Goal: Task Accomplishment & Management: Use online tool/utility

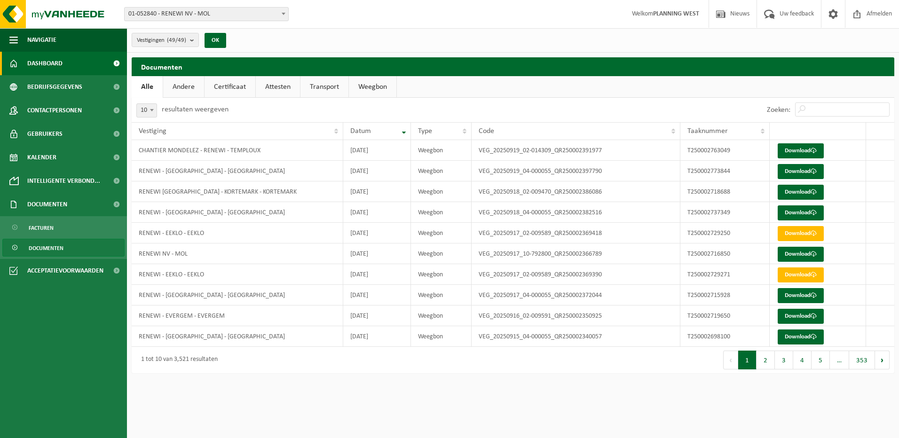
click at [63, 60] on link "Dashboard" at bounding box center [63, 64] width 127 height 24
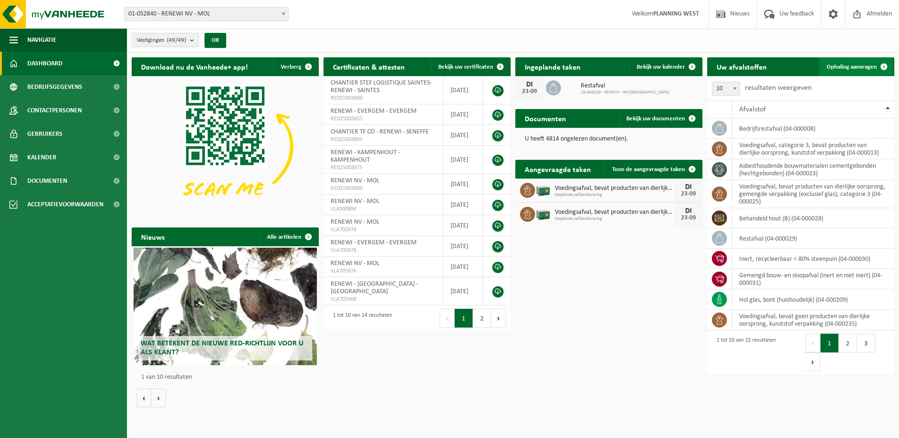
click at [846, 68] on span "Ophaling aanvragen" at bounding box center [851, 67] width 50 height 6
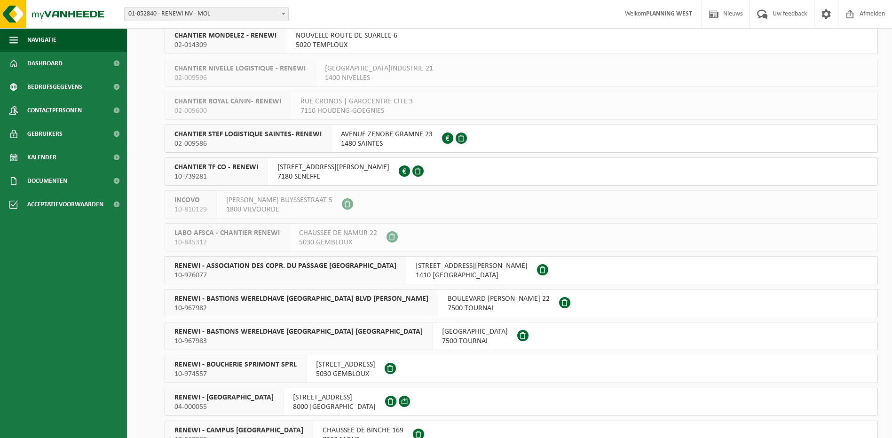
scroll to position [423, 0]
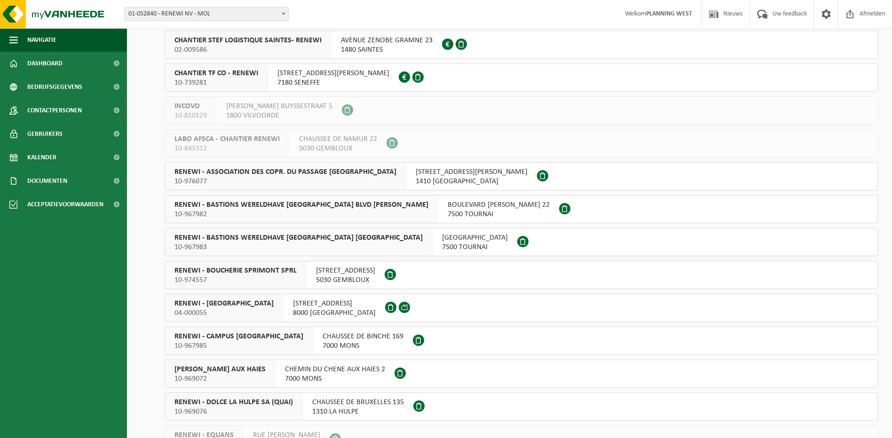
click at [298, 305] on span "GOTEVLIETSTRAAT 2" at bounding box center [334, 303] width 83 height 9
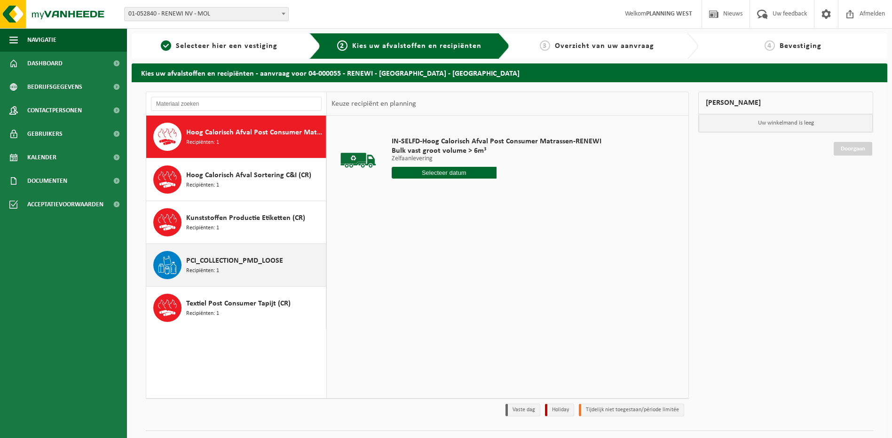
click at [243, 259] on span "PCI_COLLECTION_PMD_LOOSE" at bounding box center [234, 260] width 97 height 11
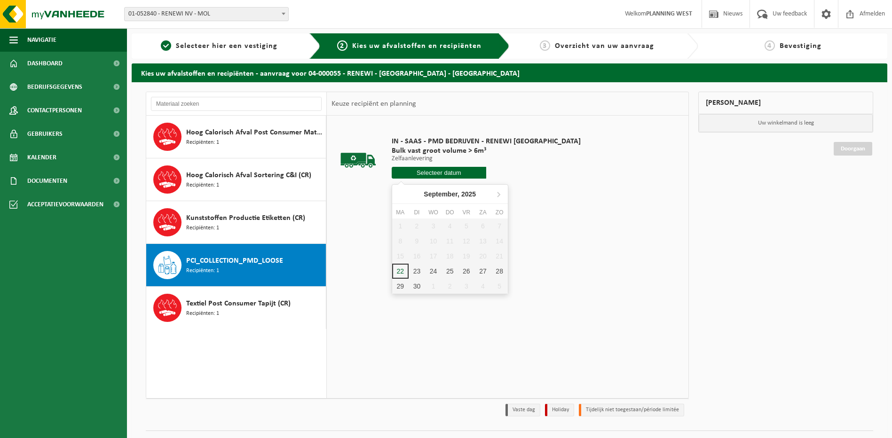
click at [436, 173] on input "text" at bounding box center [439, 173] width 94 height 12
click at [406, 269] on div "22" at bounding box center [400, 271] width 16 height 15
type input "Van 2025-09-22"
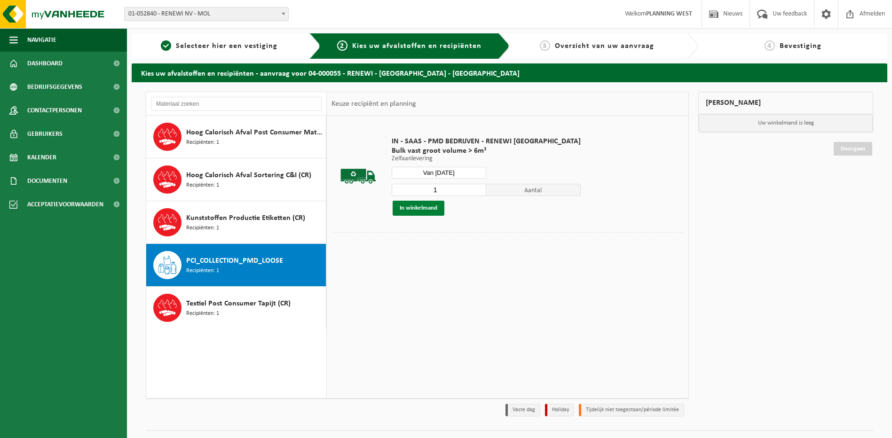
click at [427, 206] on button "In winkelmand" at bounding box center [419, 208] width 52 height 15
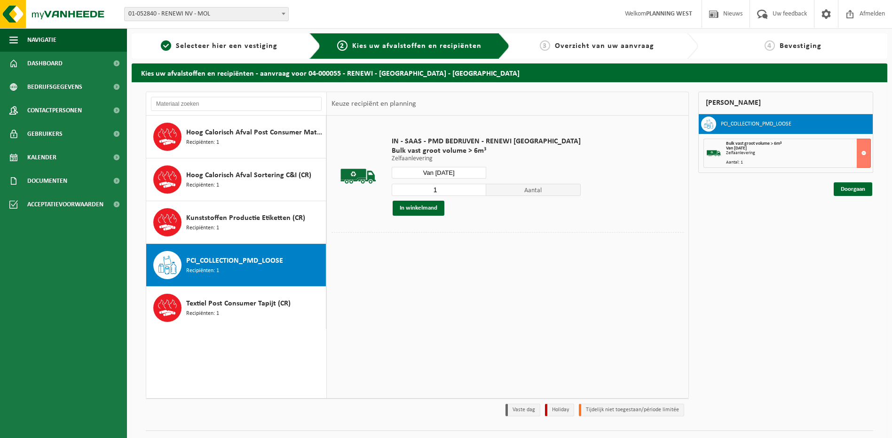
drag, startPoint x: 850, startPoint y: 187, endPoint x: 860, endPoint y: 202, distance: 17.6
click at [850, 187] on link "Doorgaan" at bounding box center [853, 189] width 39 height 14
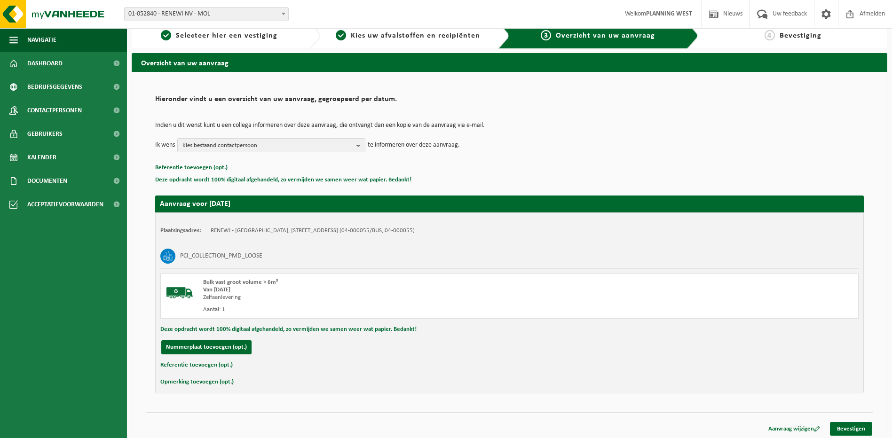
scroll to position [13, 0]
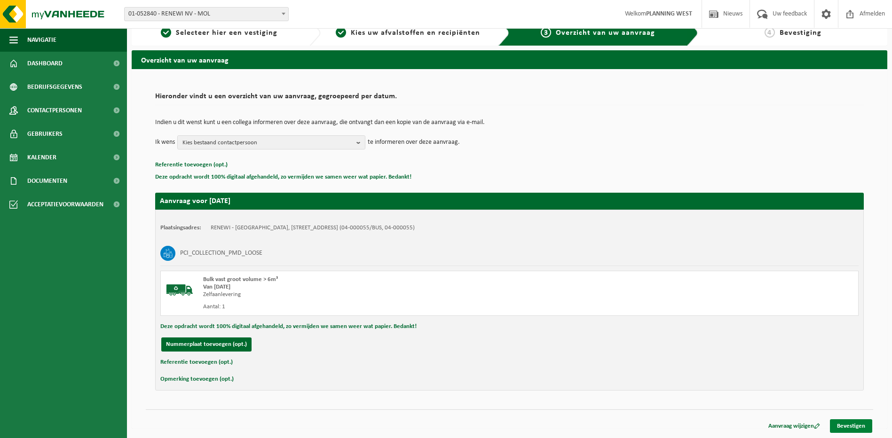
drag, startPoint x: 855, startPoint y: 429, endPoint x: 865, endPoint y: 423, distance: 12.0
click at [855, 430] on link "Bevestigen" at bounding box center [851, 426] width 42 height 14
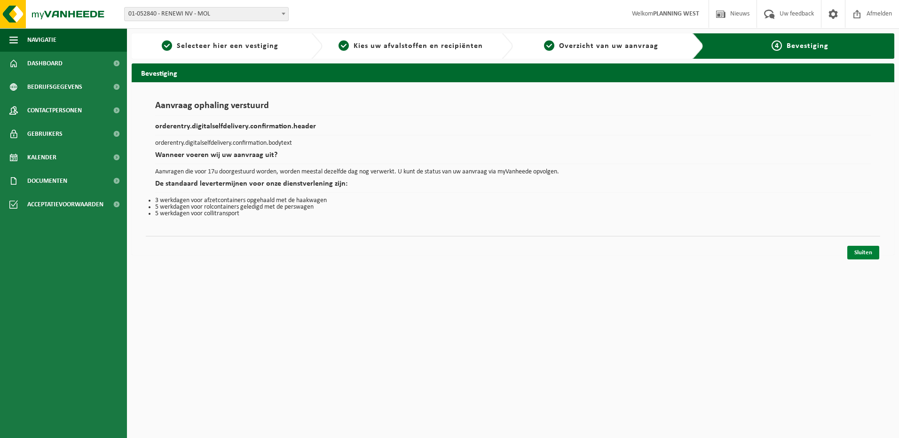
click at [863, 248] on link "Sluiten" at bounding box center [863, 253] width 32 height 14
